Goal: Transaction & Acquisition: Subscribe to service/newsletter

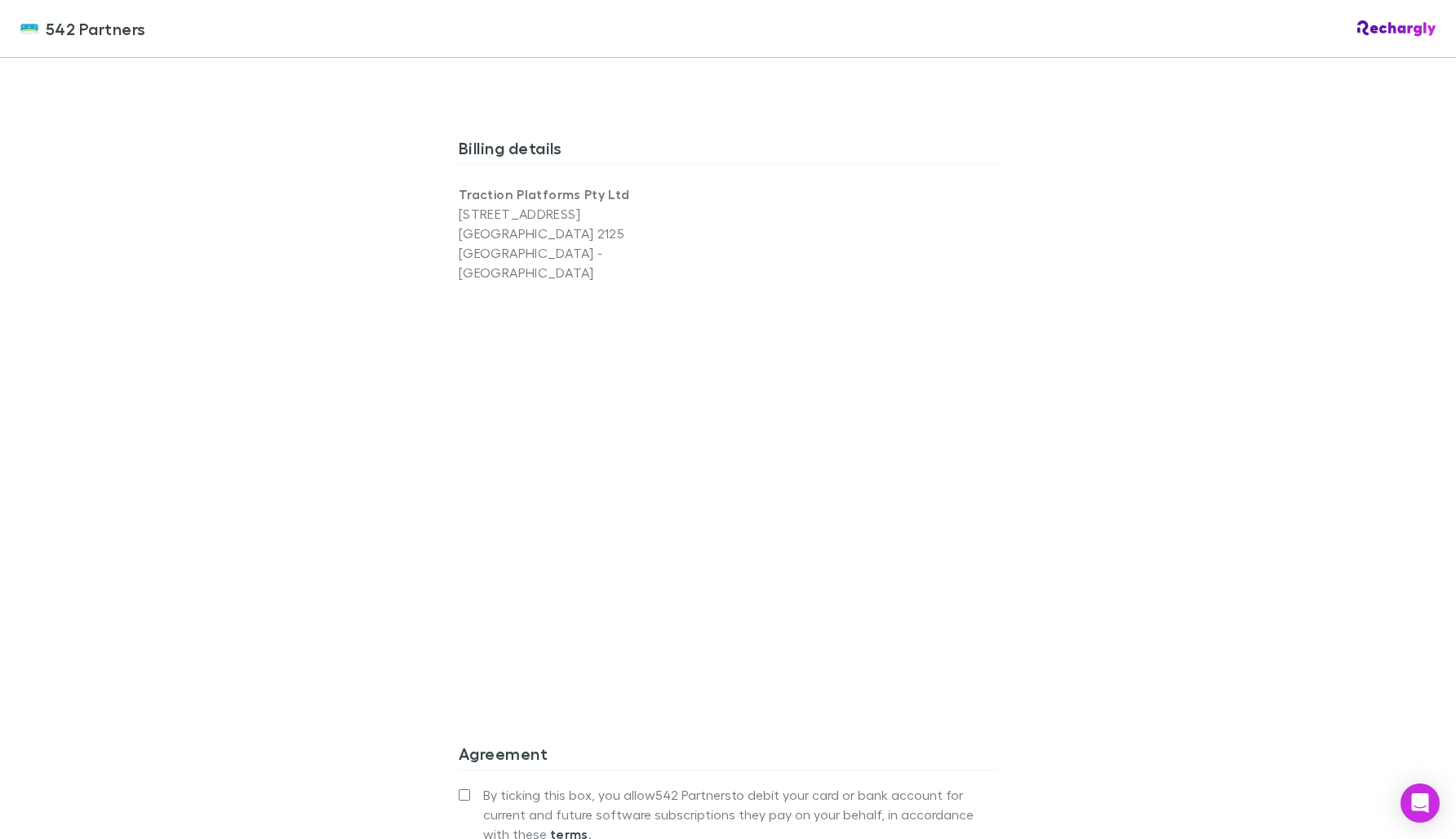
scroll to position [1023, 0]
click at [1164, 476] on div "542 Partners 542 Partners Software subscriptions agreement 542 Partners has par…" at bounding box center [728, 420] width 1456 height 839
click at [1142, 506] on div "542 Partners 542 Partners Software subscriptions agreement 542 Partners has par…" at bounding box center [728, 420] width 1456 height 839
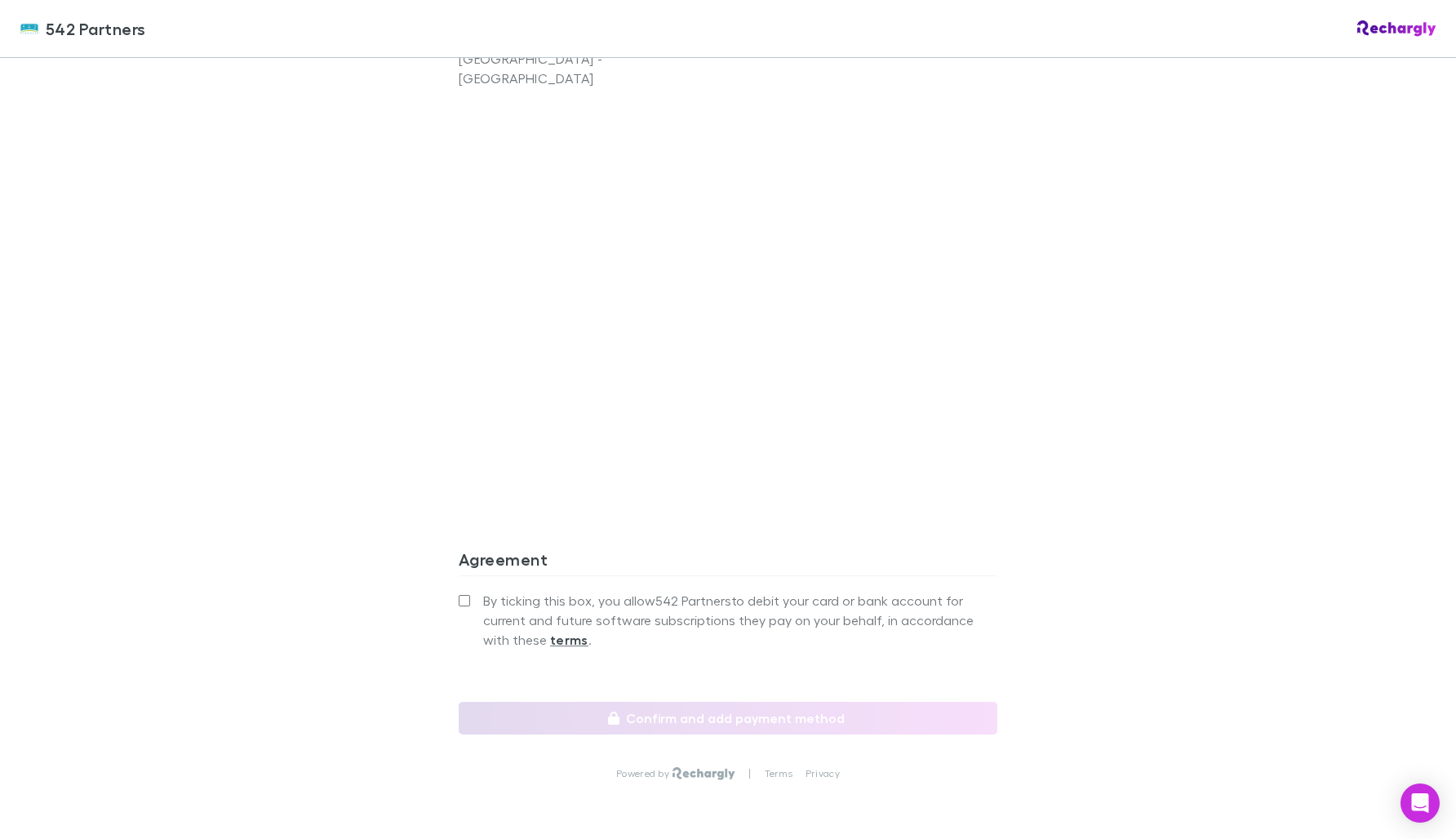
click at [460, 589] on div "By ticking this box, you allow 542 Partners to debit your card or bank account …" at bounding box center [728, 645] width 539 height 113
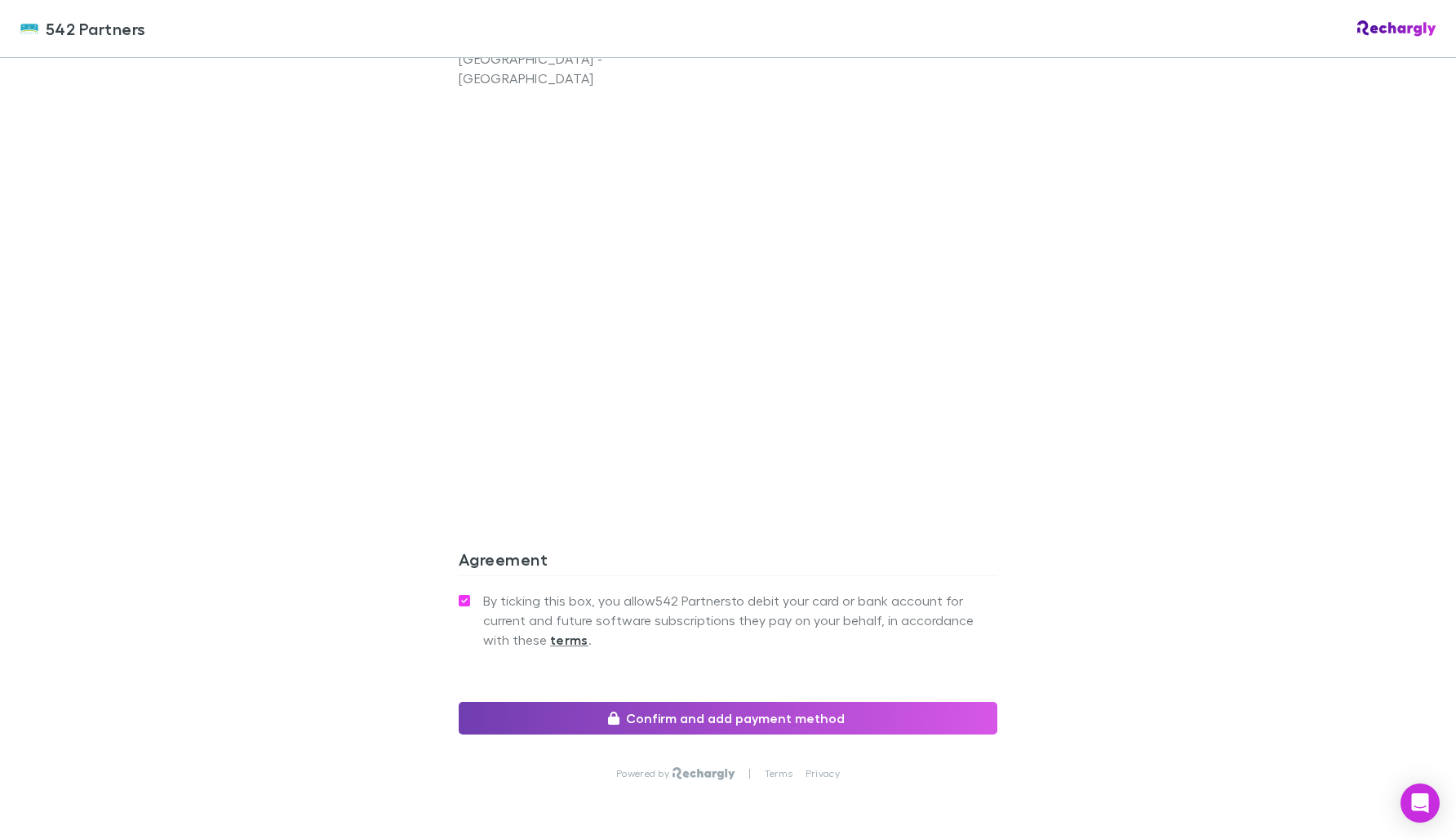
click at [627, 702] on button "Confirm and add payment method" at bounding box center [728, 717] width 539 height 32
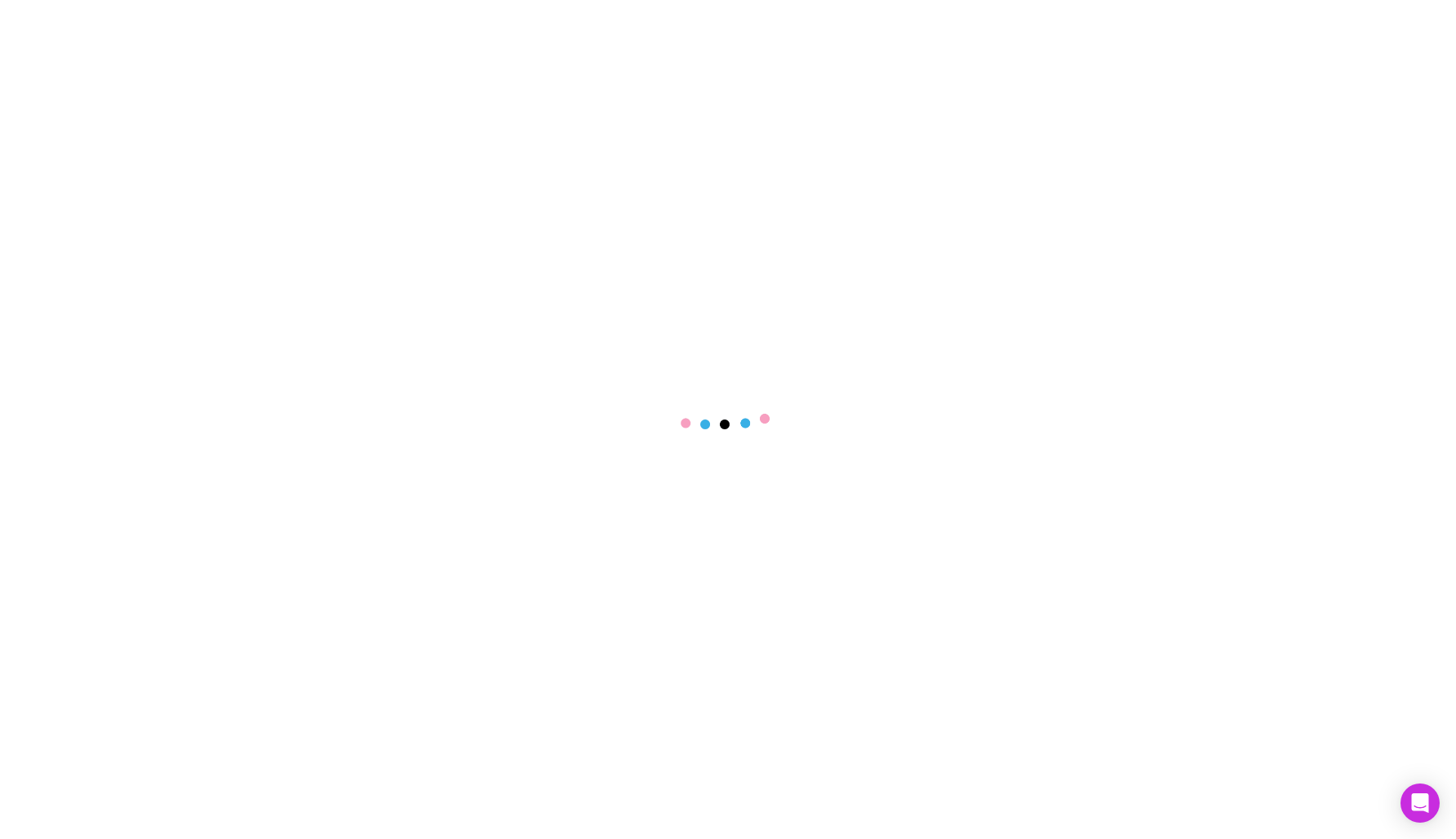
click at [556, 198] on main at bounding box center [728, 420] width 1456 height 839
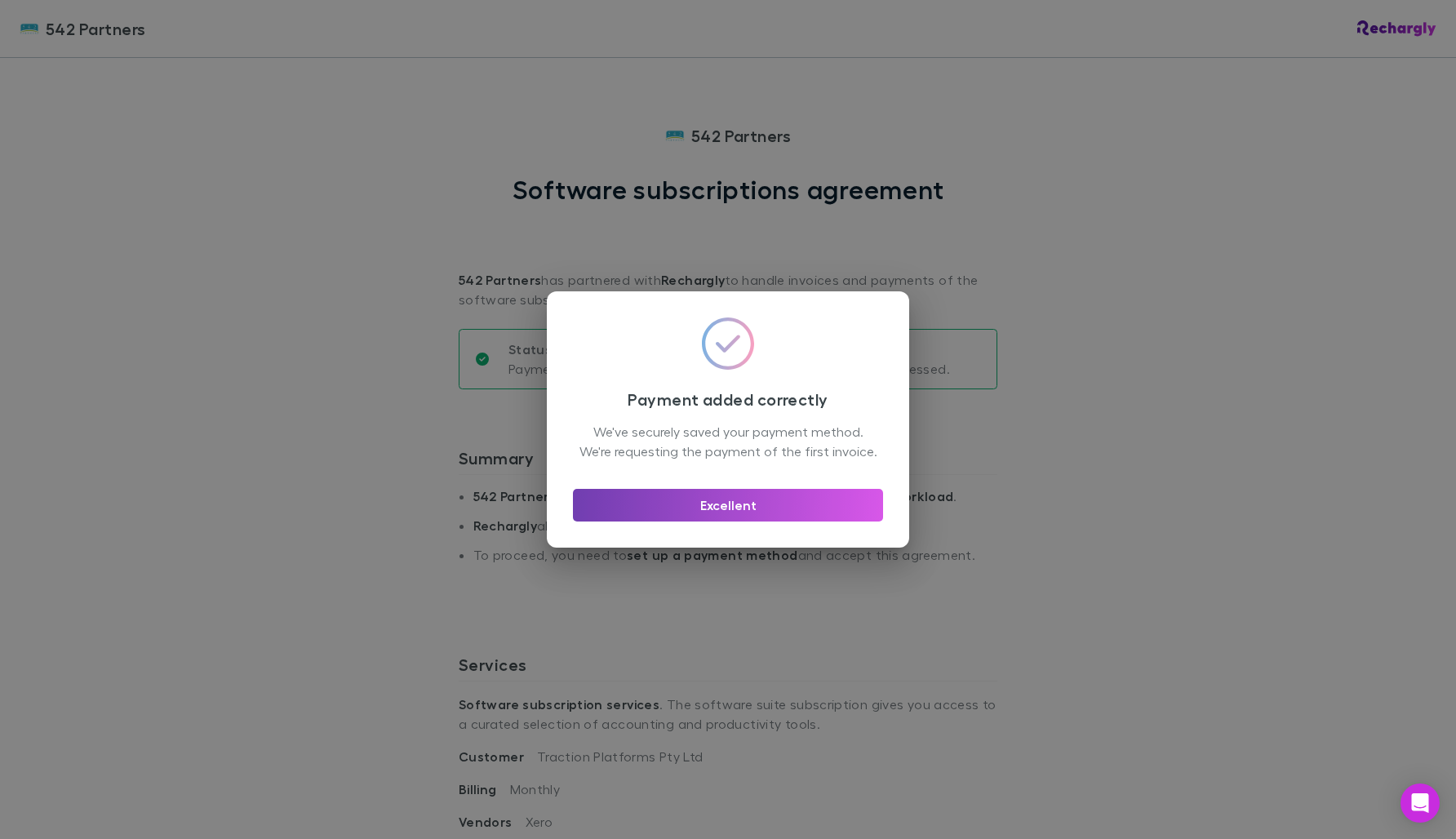
click at [758, 520] on button "Excellent" at bounding box center [728, 505] width 310 height 32
